Goal: Find specific page/section: Find specific page/section

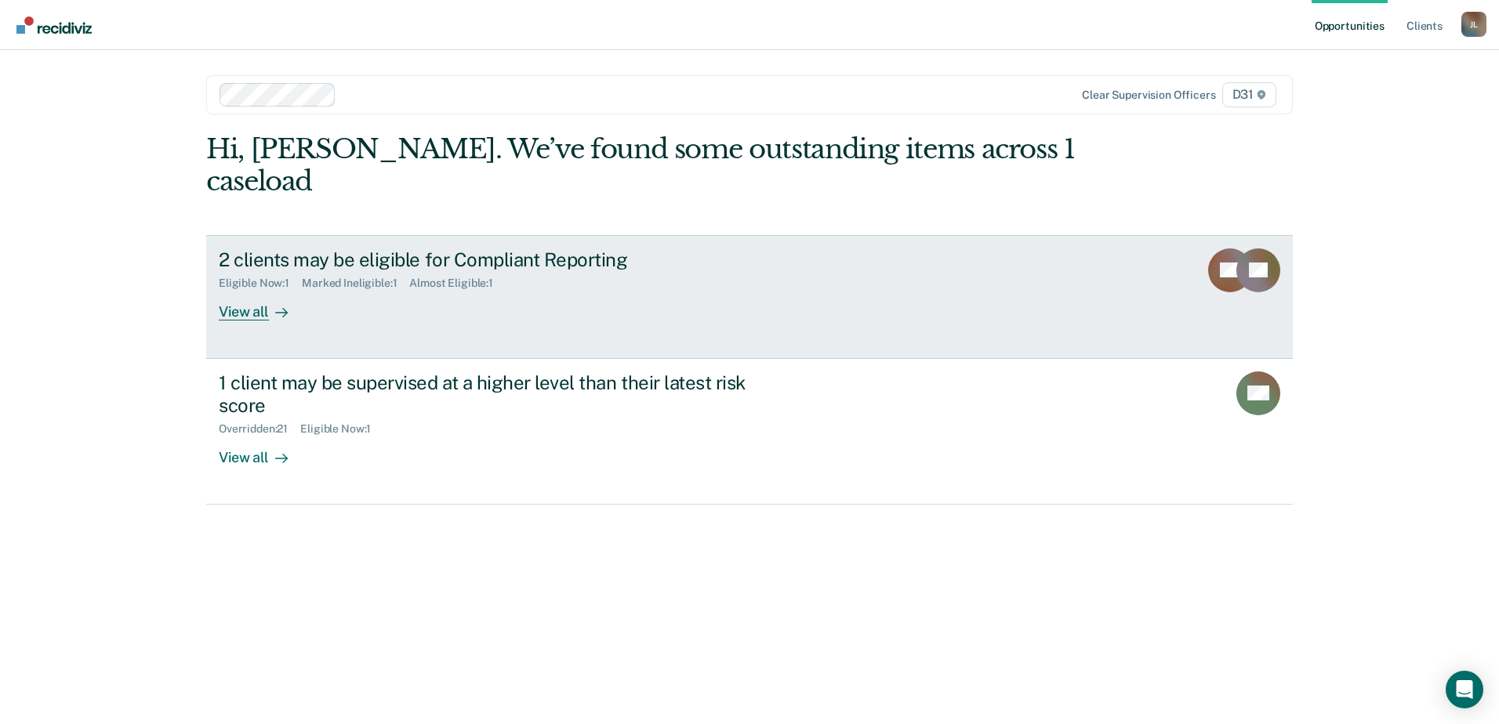
click at [269, 303] on div at bounding box center [278, 312] width 19 height 18
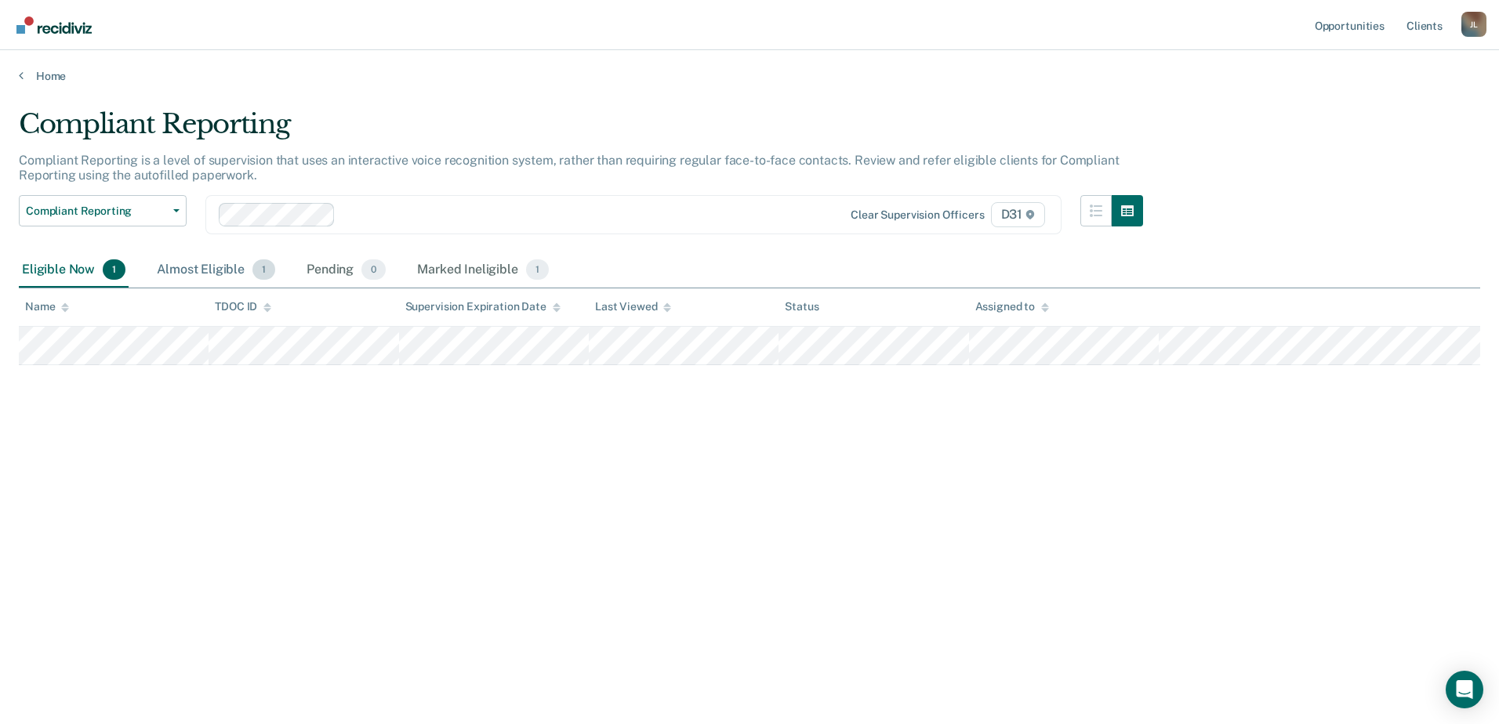
click at [216, 270] on div "Almost Eligible 1" at bounding box center [216, 270] width 125 height 34
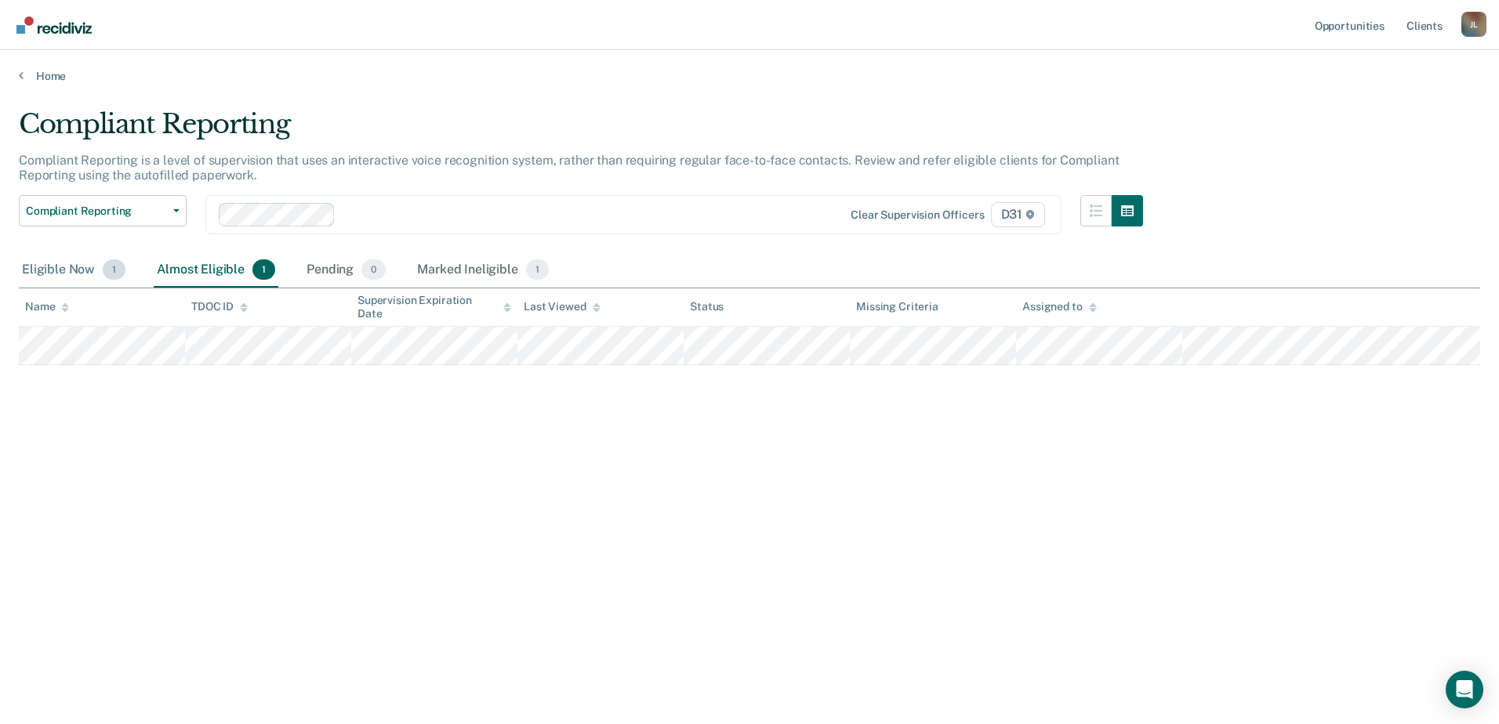
click at [78, 273] on div "Eligible Now 1" at bounding box center [74, 270] width 110 height 34
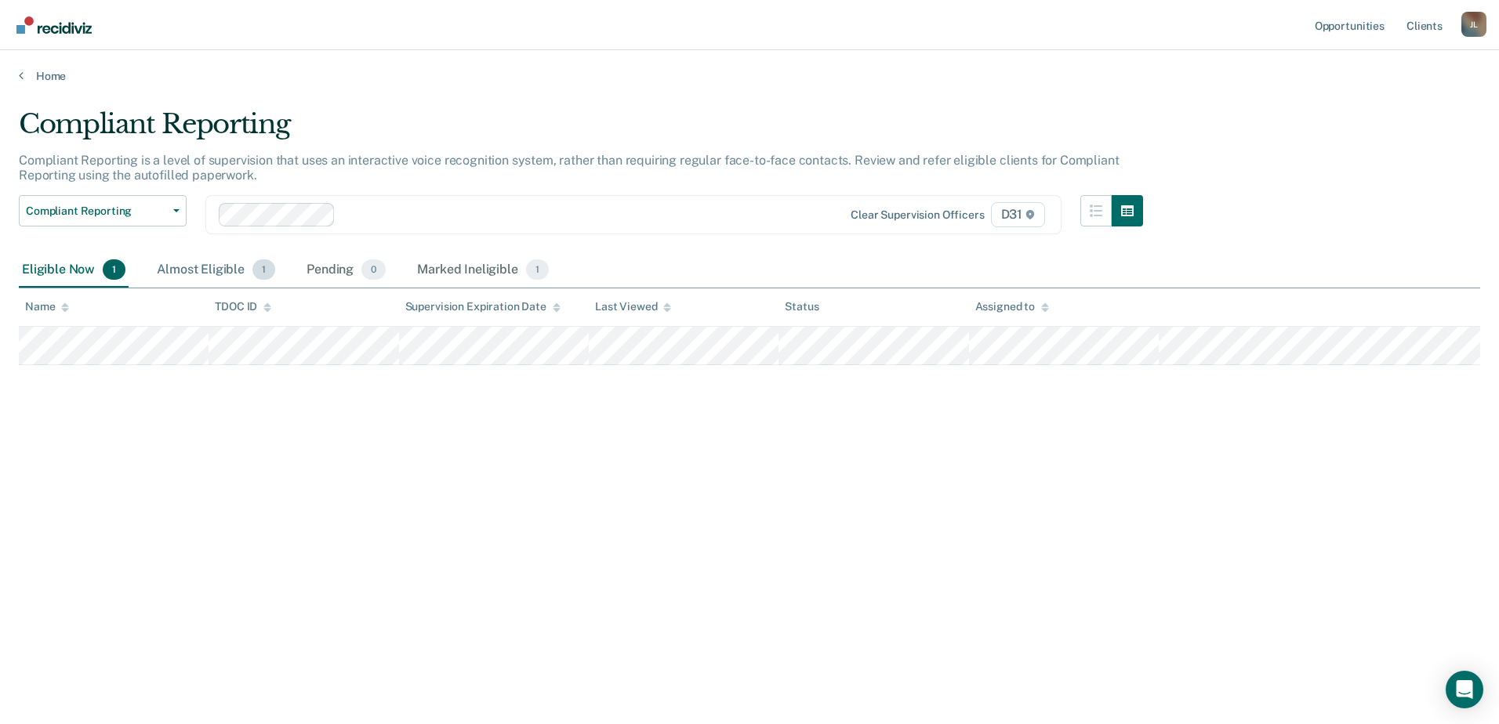
click at [181, 272] on div "Almost Eligible 1" at bounding box center [216, 270] width 125 height 34
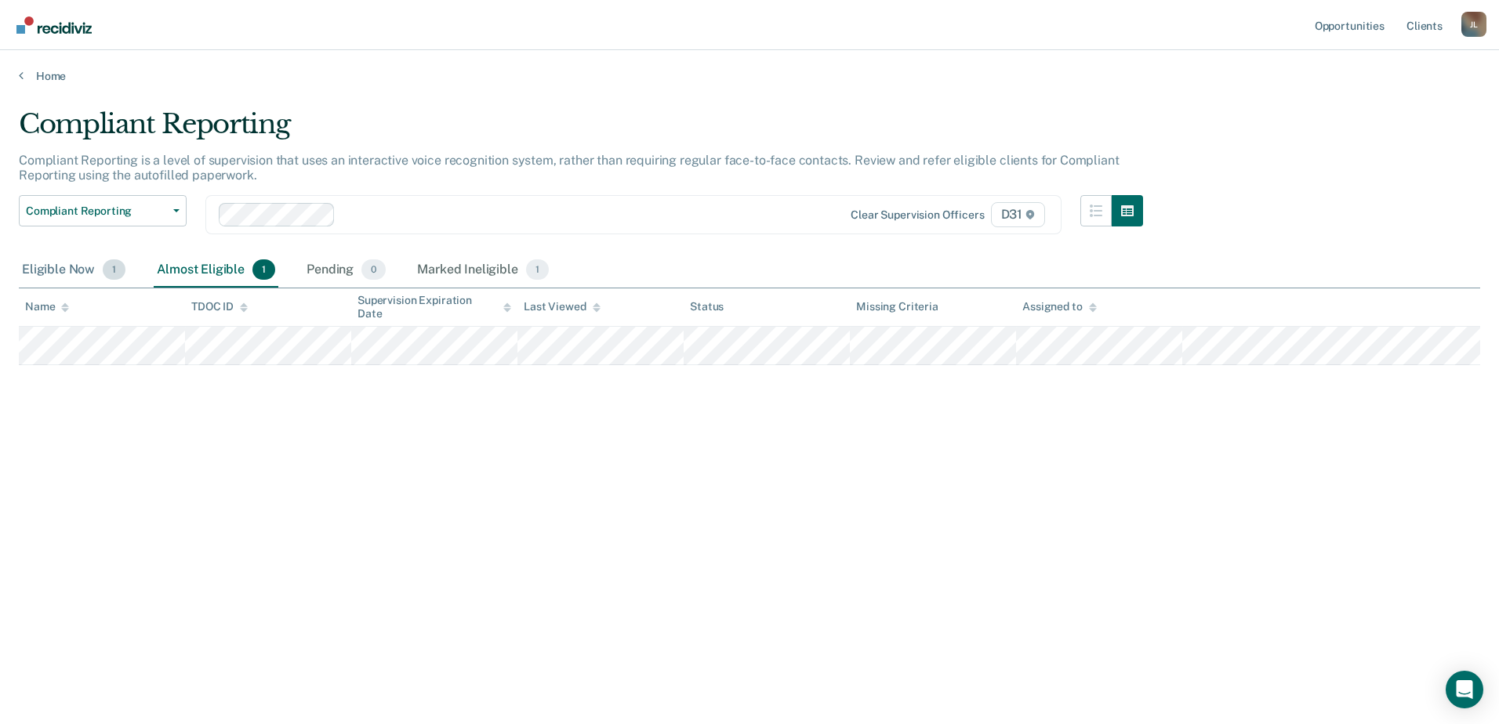
click at [79, 270] on div "Eligible Now 1" at bounding box center [74, 270] width 110 height 34
